Goal: Task Accomplishment & Management: Manage account settings

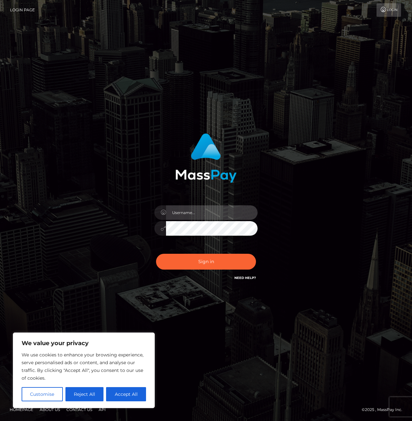
click at [185, 212] on input "text" at bounding box center [212, 212] width 92 height 15
click at [186, 214] on input "text" at bounding box center [212, 212] width 92 height 15
type input "ogy"
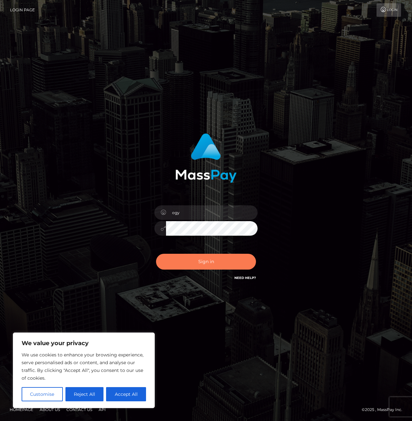
click at [208, 263] on button "Sign in" at bounding box center [206, 262] width 100 height 16
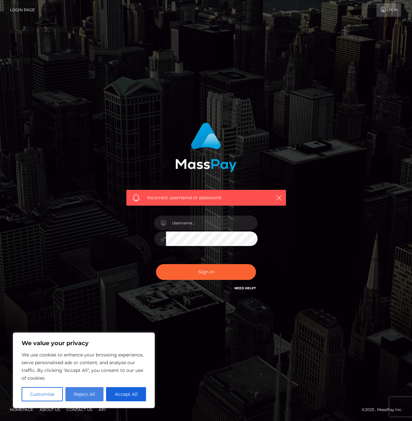
click at [81, 391] on button "Reject All" at bounding box center [84, 394] width 38 height 14
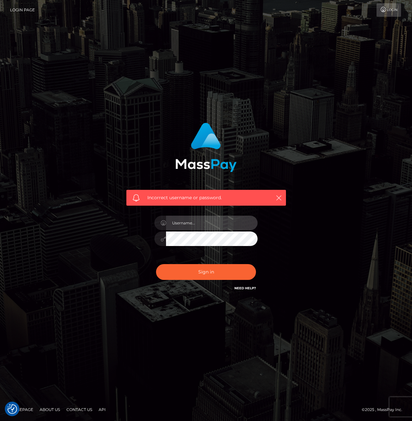
click at [187, 225] on input "text" at bounding box center [212, 222] width 92 height 15
click at [206, 223] on input "text" at bounding box center [212, 222] width 92 height 15
paste input "EDWARD"
type input "EDWARD"
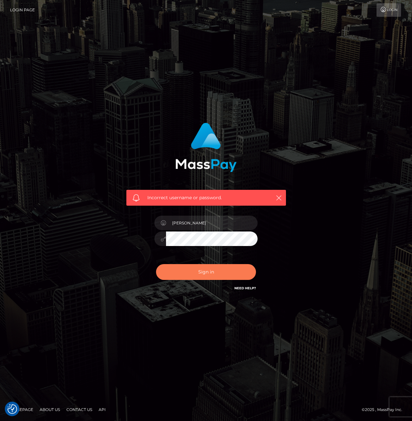
click at [196, 274] on button "Sign in" at bounding box center [206, 272] width 100 height 16
click at [242, 289] on link "Need Help?" at bounding box center [246, 288] width 22 height 4
click at [242, 287] on link "Need Help?" at bounding box center [246, 288] width 22 height 4
click at [244, 285] on h6 "Need Help?" at bounding box center [246, 287] width 22 height 5
click at [188, 198] on span "Incorrect username or password." at bounding box center [206, 197] width 118 height 7
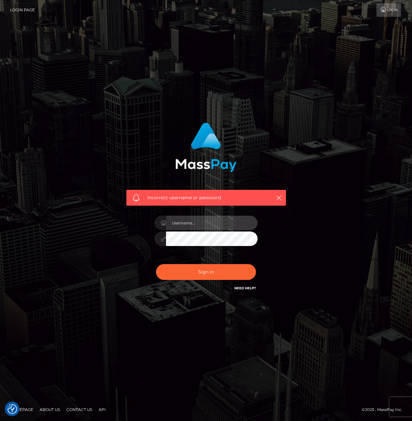
click at [185, 223] on input "text" at bounding box center [212, 222] width 92 height 15
click at [392, 9] on link "Login" at bounding box center [389, 10] width 25 height 14
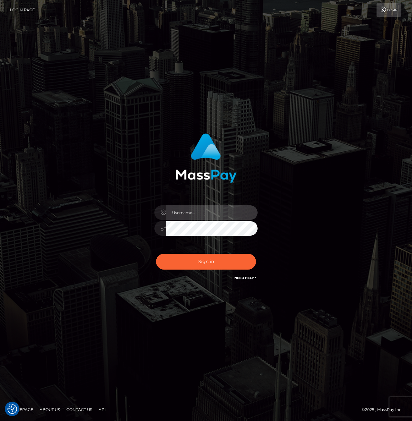
click at [198, 208] on input "text" at bounding box center [212, 212] width 92 height 15
click at [200, 213] on input "text" at bounding box center [212, 212] width 92 height 15
paste input "ohgodyoy@gmail.com"
type input "ohgodyoy@gmail.com"
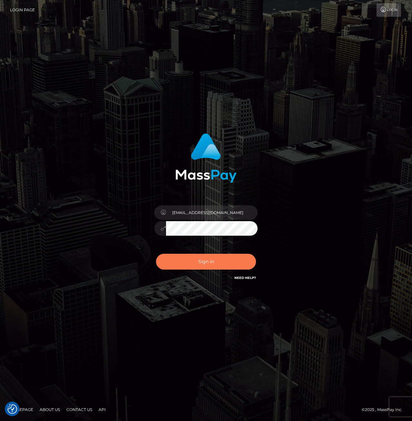
click at [195, 261] on button "Sign in" at bounding box center [206, 262] width 100 height 16
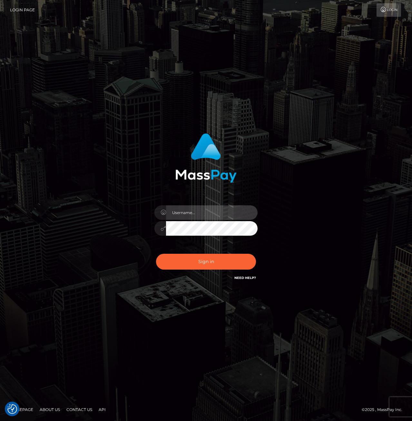
click at [186, 214] on input "text" at bounding box center [212, 212] width 92 height 15
paste input "F43v389vn530845303FD!ww"
type input "F43v389vn530845303FD!ww"
click at [191, 215] on input "text" at bounding box center [212, 212] width 92 height 15
type input "O"
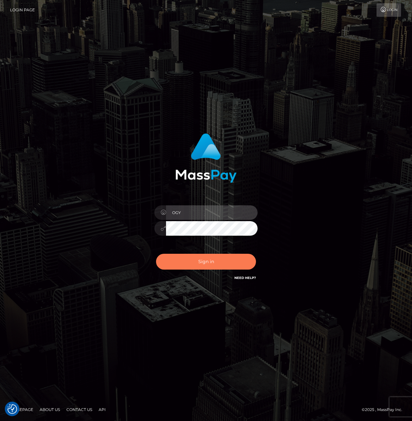
type input "OGY"
click at [198, 263] on button "Sign in" at bounding box center [206, 262] width 100 height 16
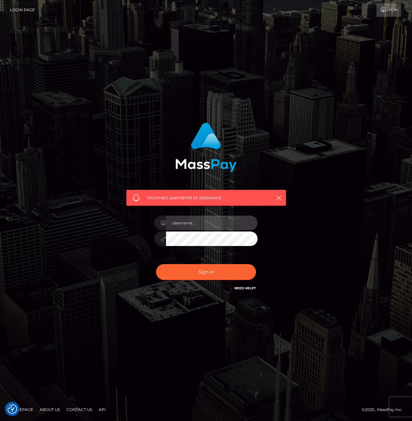
click at [177, 219] on input "text" at bounding box center [212, 222] width 92 height 15
type input "OhGodwhY"
click at [156, 264] on button "Sign in" at bounding box center [206, 272] width 100 height 16
drag, startPoint x: 0, startPoint y: 0, endPoint x: 177, endPoint y: 222, distance: 283.5
click at [177, 222] on input "text" at bounding box center [212, 222] width 92 height 15
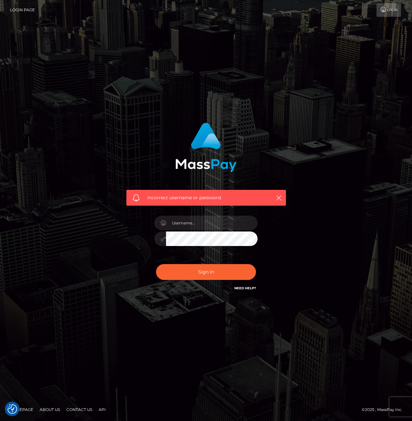
click at [383, 10] on icon at bounding box center [383, 9] width 7 height 5
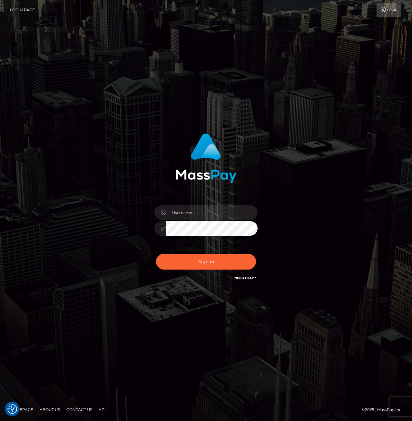
click at [248, 281] on div "Need Help?" at bounding box center [246, 279] width 22 height 8
click at [247, 277] on link "Need Help?" at bounding box center [246, 277] width 22 height 4
drag, startPoint x: 396, startPoint y: 402, endPoint x: 381, endPoint y: 314, distance: 89.2
click at [386, 315] on div at bounding box center [206, 210] width 412 height 421
click at [350, 314] on div "Sign in" at bounding box center [206, 210] width 412 height 261
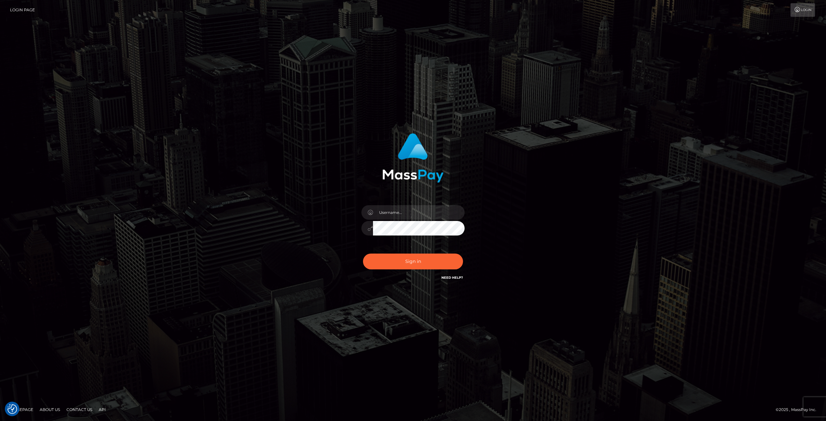
click at [21, 9] on link "Login Page" at bounding box center [22, 10] width 25 height 14
click at [446, 218] on input "text" at bounding box center [419, 212] width 92 height 15
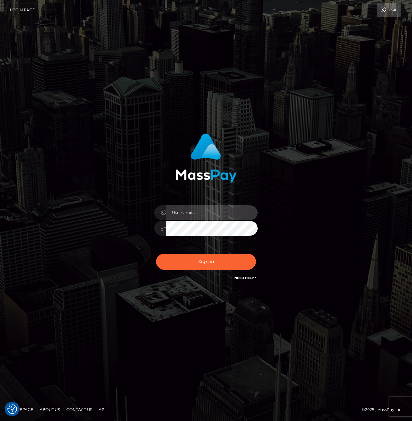
click at [203, 218] on input "text" at bounding box center [212, 212] width 92 height 15
paste input "Oh-God-whYVA"
type input "Oh-God-whYVA"
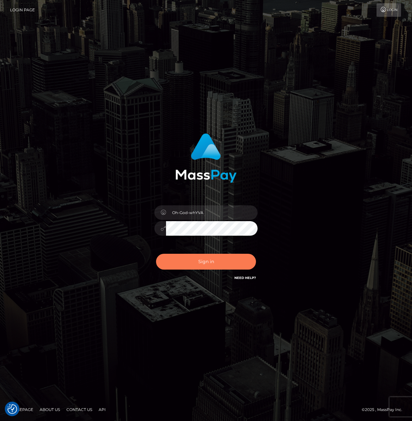
click at [197, 260] on button "Sign in" at bounding box center [206, 262] width 100 height 16
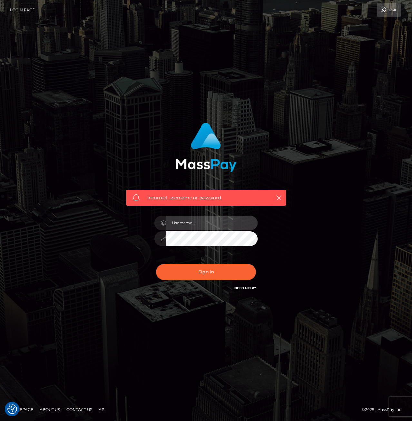
click at [195, 217] on input "text" at bounding box center [212, 222] width 92 height 15
click at [161, 219] on div at bounding box center [161, 222] width 12 height 15
click at [166, 223] on icon at bounding box center [163, 222] width 5 height 5
click at [279, 197] on icon "button" at bounding box center [279, 198] width 6 height 6
click at [279, 195] on icon "button" at bounding box center [279, 198] width 6 height 6
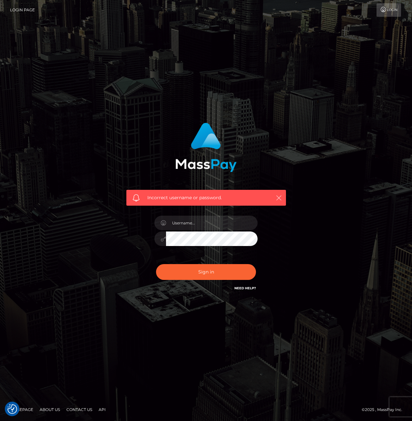
click at [281, 195] on icon "button" at bounding box center [279, 198] width 6 height 6
click at [279, 198] on icon "button" at bounding box center [279, 198] width 6 height 6
click at [192, 223] on input "text" at bounding box center [212, 222] width 92 height 15
paste input "ogy"
click at [187, 225] on input "ogy" at bounding box center [212, 222] width 92 height 15
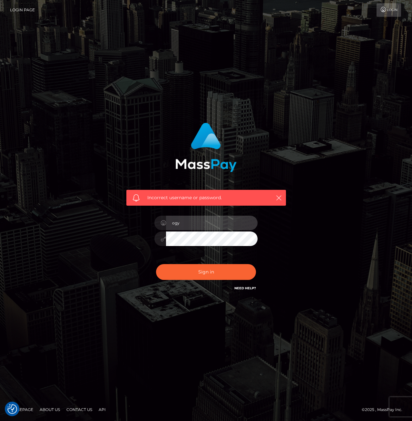
click at [187, 225] on input "ogy" at bounding box center [212, 222] width 92 height 15
paste input "Edward Smith"
type input "Edward Smith"
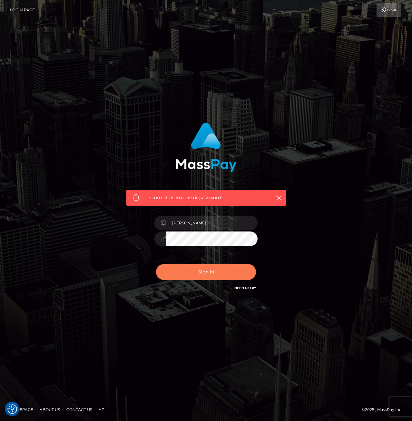
click at [189, 268] on button "Sign in" at bounding box center [206, 272] width 100 height 16
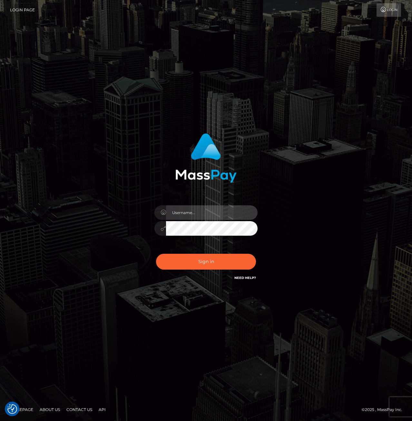
click at [201, 207] on input "text" at bounding box center [212, 212] width 92 height 15
type input "Edward Smith"
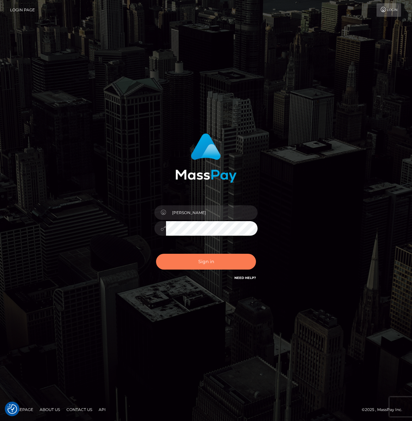
click at [215, 261] on button "Sign in" at bounding box center [206, 262] width 100 height 16
